Goal: Complete application form: Complete application form

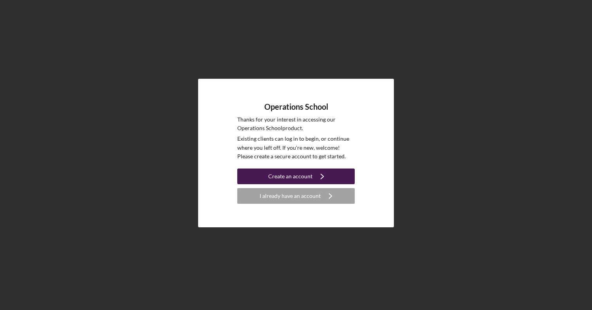
click at [285, 175] on div "Create an account" at bounding box center [290, 176] width 44 height 16
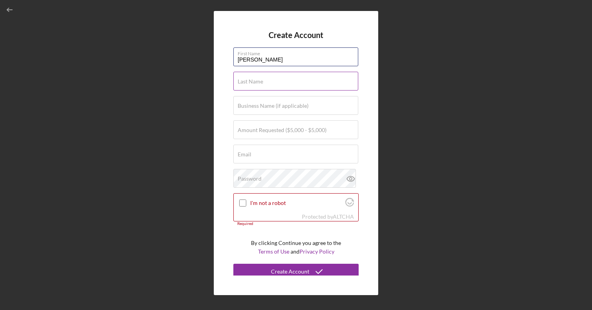
type input "[PERSON_NAME]"
click at [253, 83] on label "Last Name" at bounding box center [250, 81] width 25 height 6
click at [253, 83] on input "Last Name" at bounding box center [295, 81] width 125 height 19
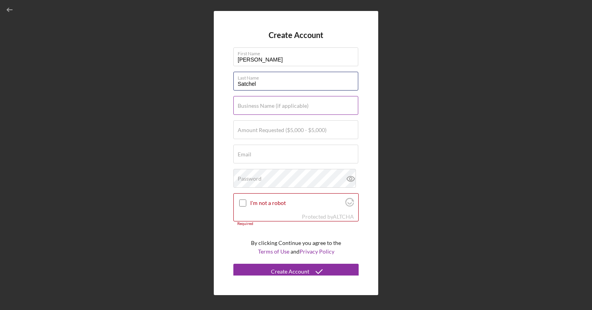
type input "Satchel"
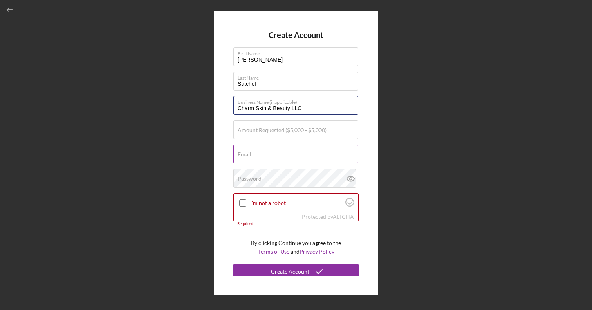
type input "Charm Skin & Beauty LLC"
click at [247, 153] on label "Email" at bounding box center [245, 154] width 14 height 6
click at [247, 153] on input "Email" at bounding box center [295, 153] width 125 height 19
drag, startPoint x: 304, startPoint y: 110, endPoint x: 217, endPoint y: 105, distance: 86.6
click at [217, 105] on div "Create Account First Name [PERSON_NAME] Last Name Satchel Business Name (if app…" at bounding box center [296, 153] width 164 height 284
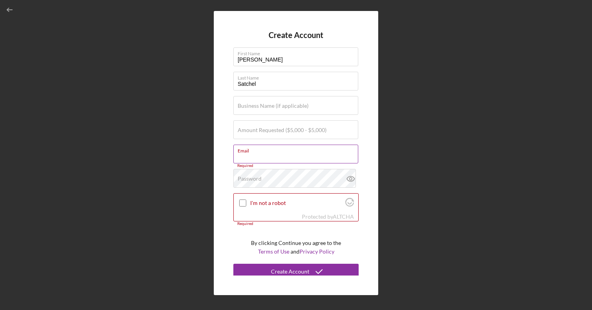
click at [260, 156] on input "Email" at bounding box center [295, 153] width 125 height 19
type input "[EMAIL_ADDRESS][DOMAIN_NAME]"
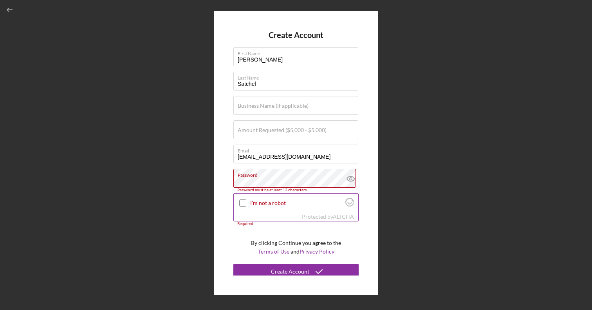
click at [242, 200] on input "I'm not a robot" at bounding box center [242, 202] width 7 height 7
checkbox input "true"
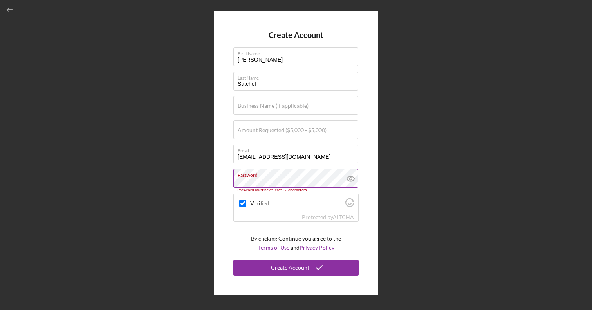
click at [347, 180] on icon at bounding box center [351, 179] width 20 height 20
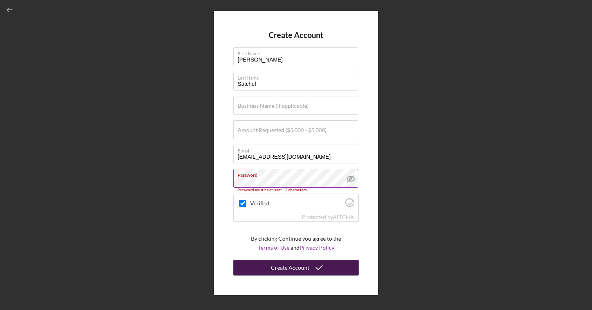
click at [291, 266] on div "Create Account" at bounding box center [290, 267] width 38 height 16
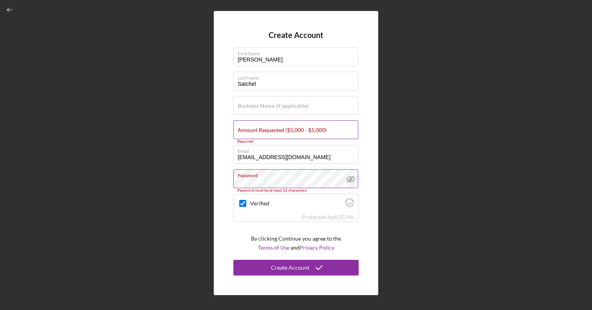
click at [266, 132] on label "Amount Requested ($5,000 - $5,000)" at bounding box center [282, 130] width 89 height 6
click at [266, 132] on input "Amount Requested ($5,000 - $5,000)" at bounding box center [295, 129] width 125 height 19
type input "$5,000"
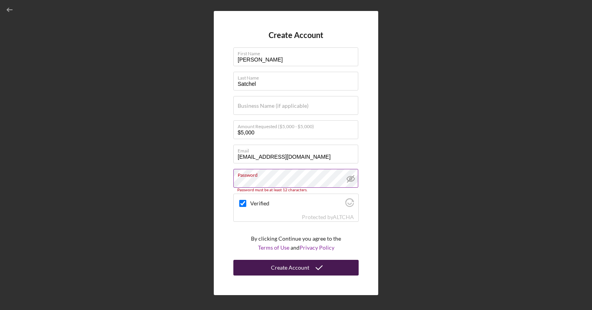
click at [289, 267] on div "Create Account" at bounding box center [290, 267] width 38 height 16
click at [284, 266] on div "Create Account" at bounding box center [290, 267] width 38 height 16
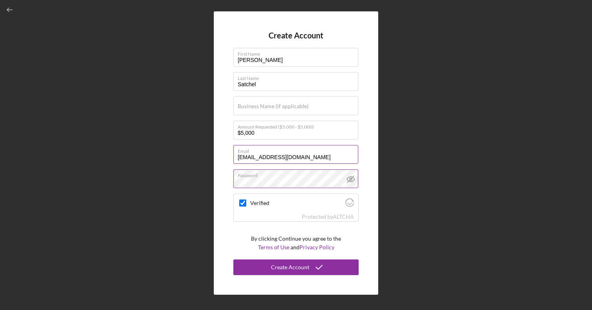
click at [341, 152] on label "Email" at bounding box center [298, 149] width 121 height 9
click at [341, 152] on input "[EMAIL_ADDRESS][DOMAIN_NAME]" at bounding box center [295, 154] width 125 height 19
drag, startPoint x: 304, startPoint y: 155, endPoint x: 201, endPoint y: 149, distance: 103.9
click at [201, 149] on div "Create Account First Name [PERSON_NAME] Last Name Satchel Business Name (if app…" at bounding box center [296, 153] width 584 height 306
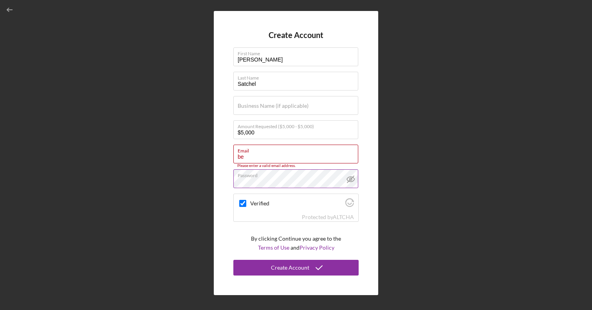
type input "b"
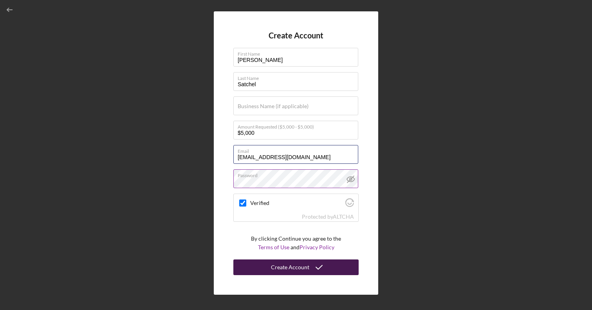
type input "[EMAIL_ADDRESS][DOMAIN_NAME]"
click at [289, 264] on div "Create Account" at bounding box center [290, 267] width 38 height 16
